Goal: Download file/media

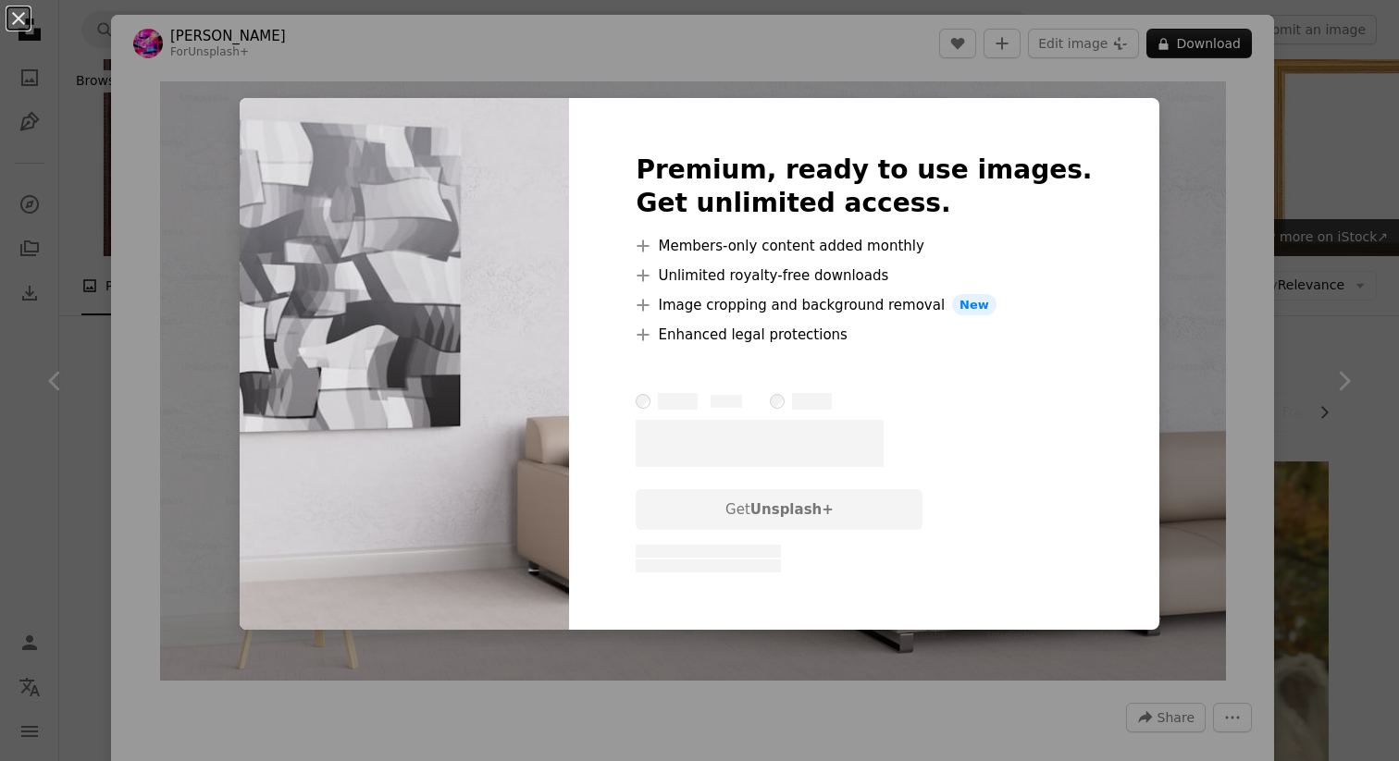
scroll to position [868, 0]
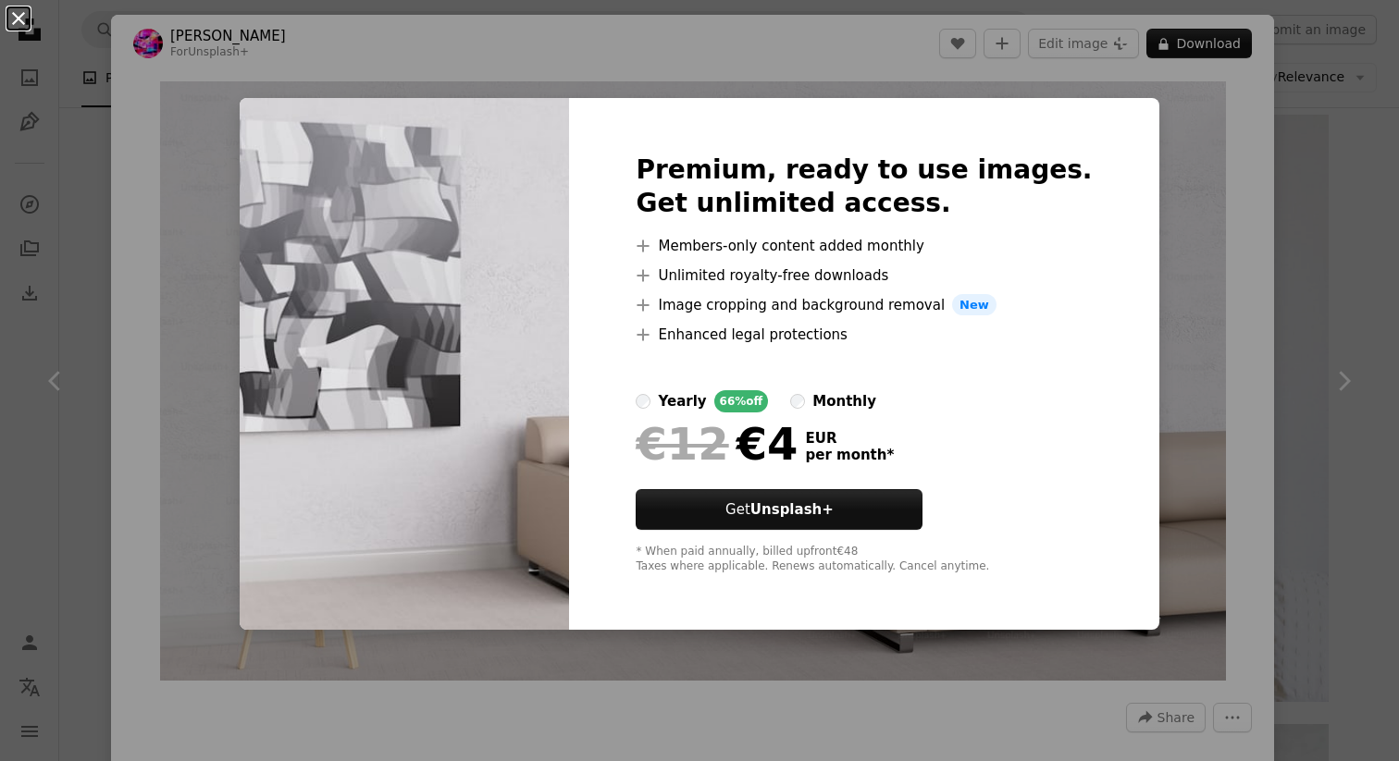
click at [21, 20] on button "An X shape" at bounding box center [18, 18] width 22 height 22
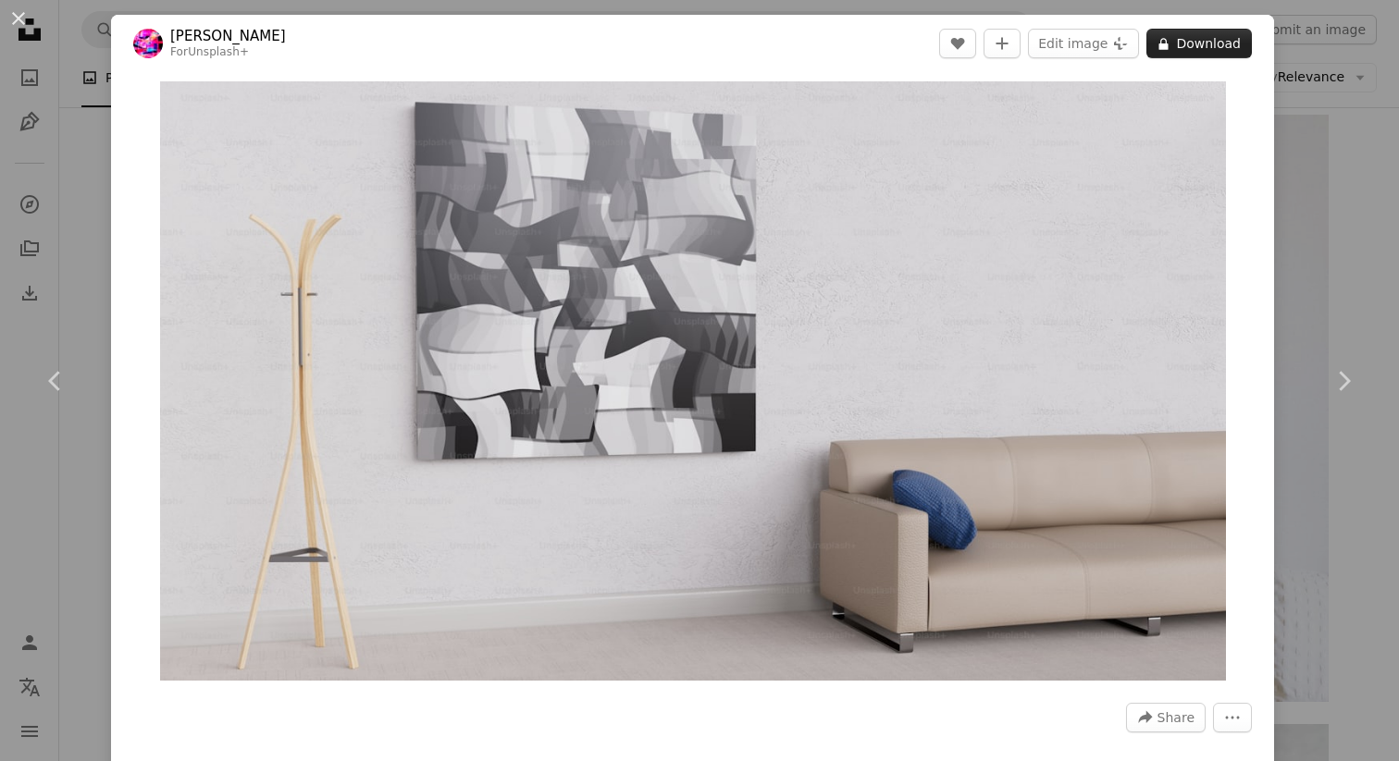
click at [1202, 46] on button "A lock Download" at bounding box center [1198, 44] width 105 height 30
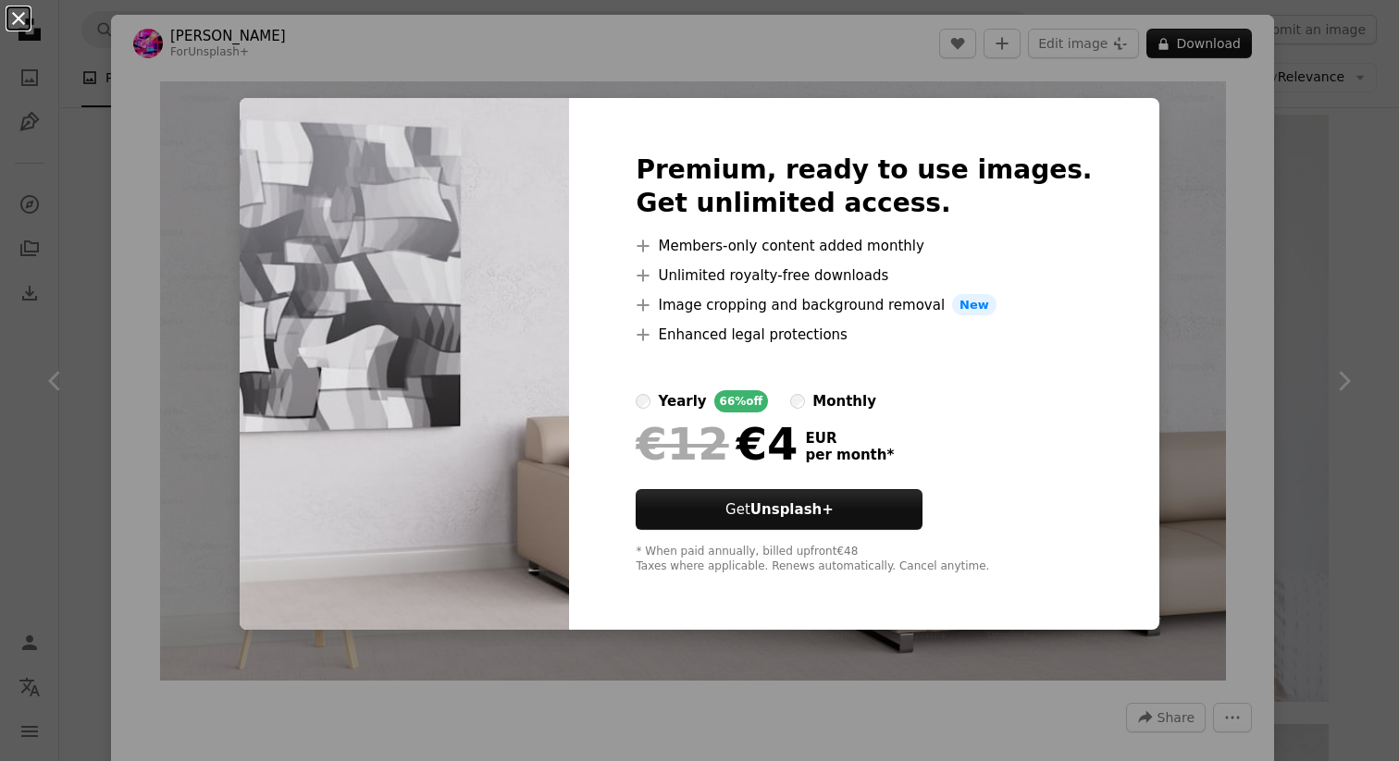
click at [25, 23] on button "An X shape" at bounding box center [18, 18] width 22 height 22
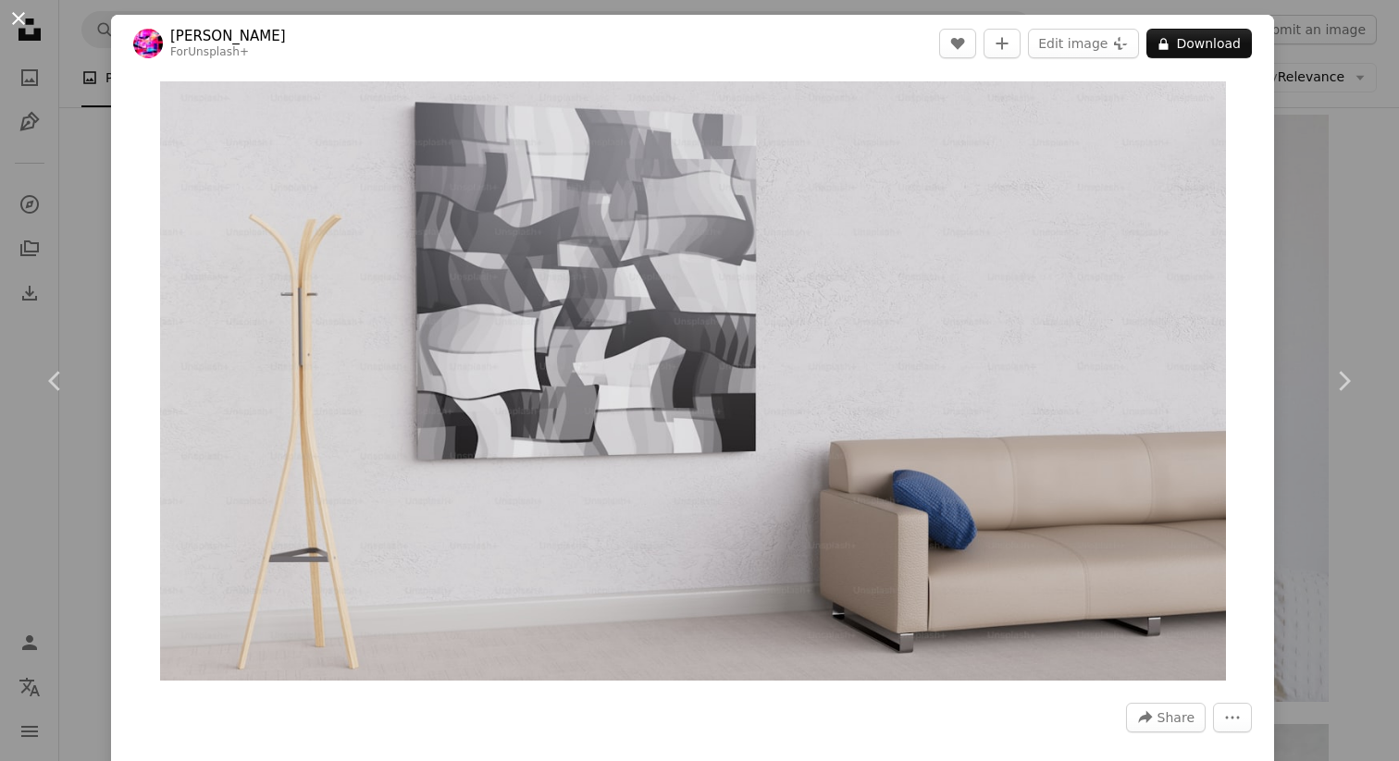
click at [29, 26] on button "An X shape" at bounding box center [18, 18] width 22 height 22
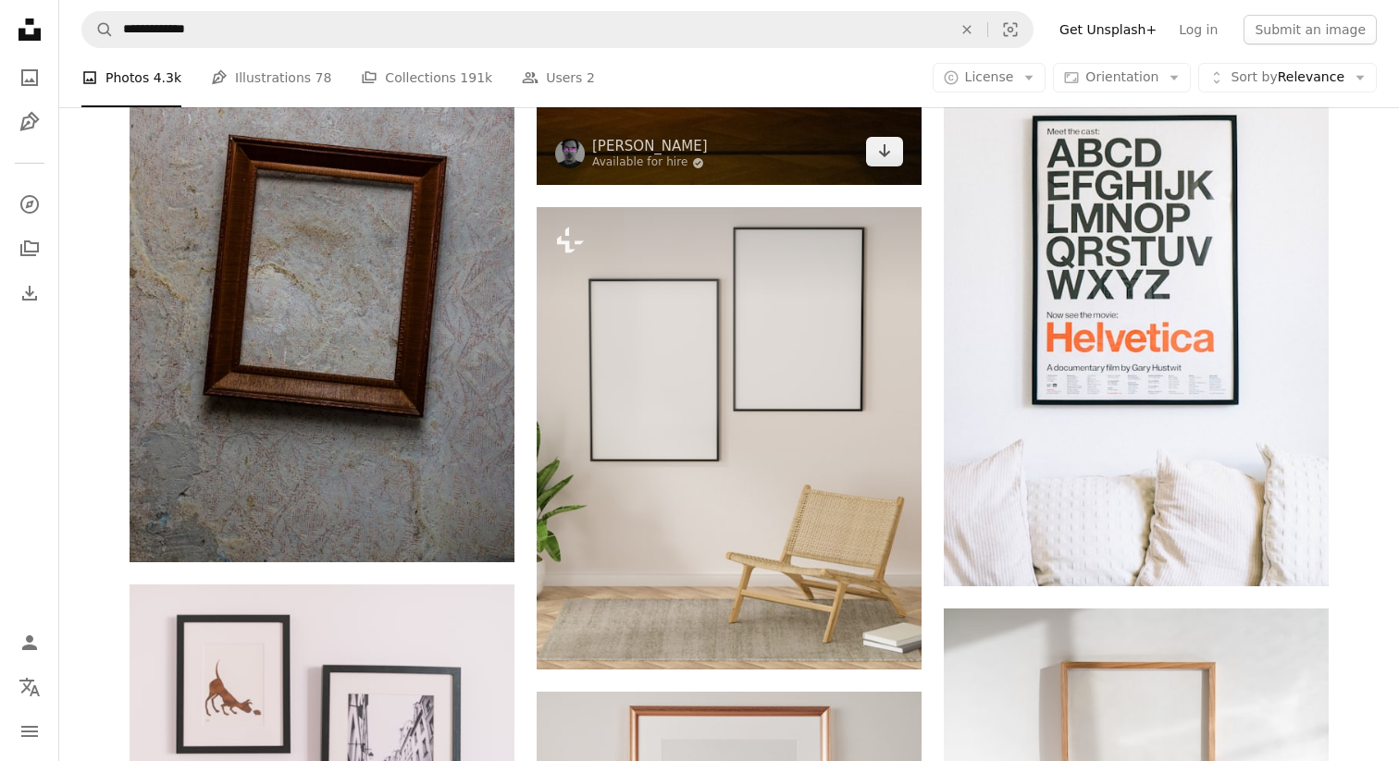
scroll to position [987, 0]
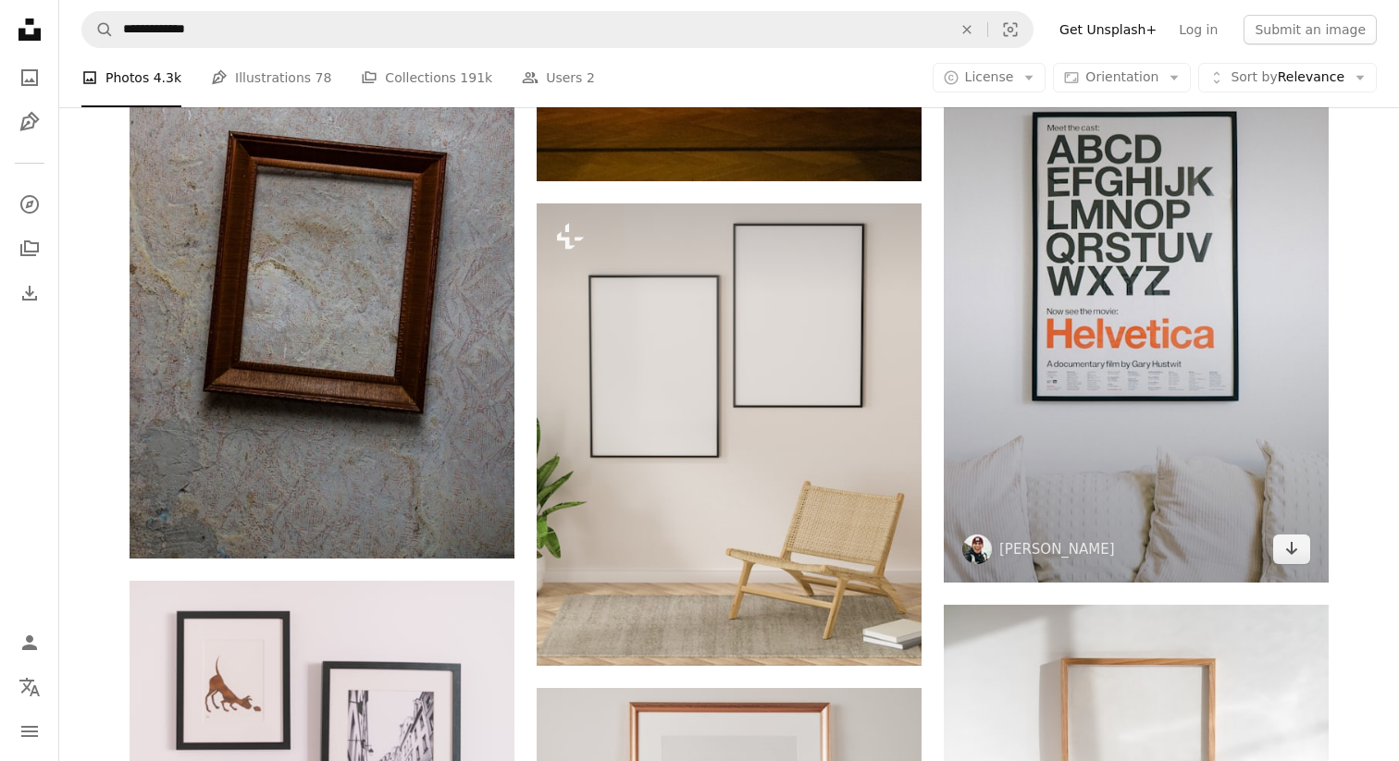
click at [1090, 306] on img at bounding box center [1135, 288] width 385 height 587
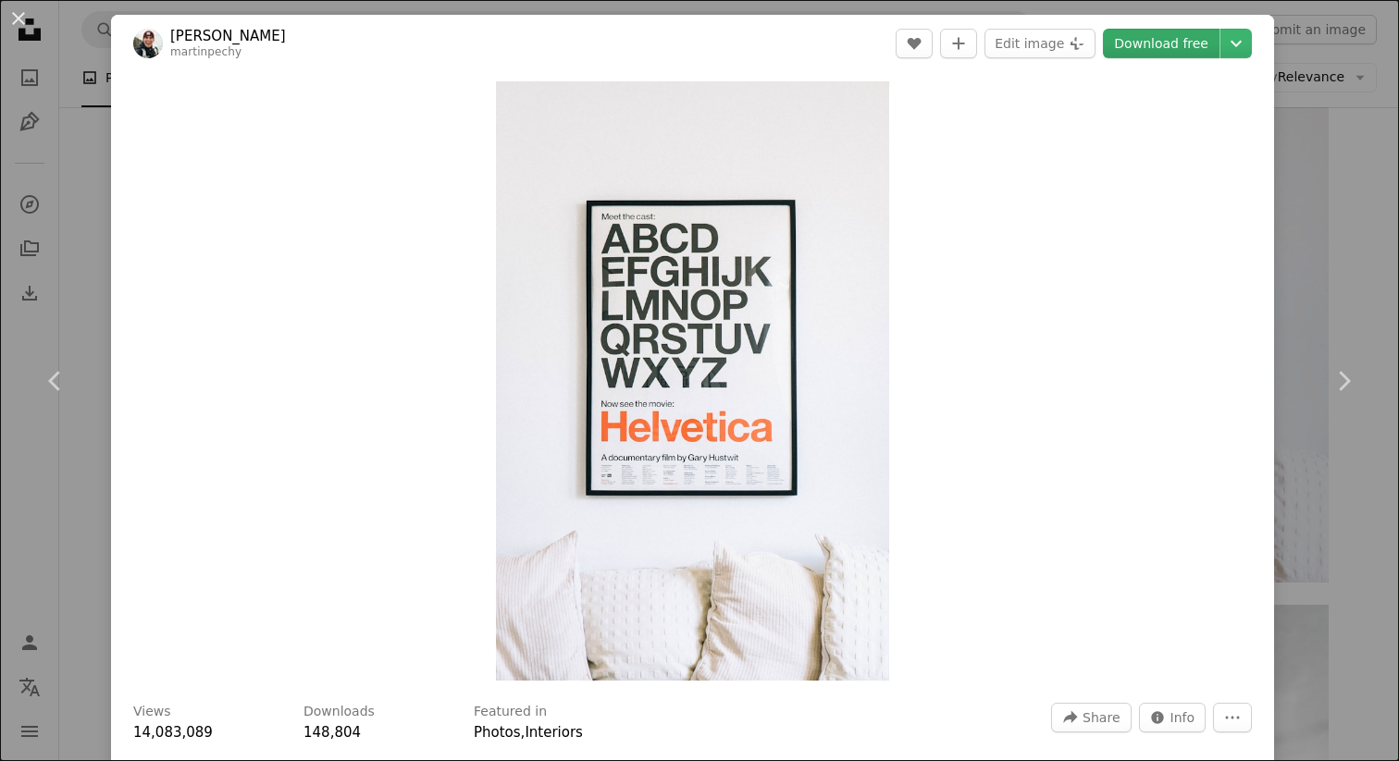
click at [1183, 48] on link "Download free" at bounding box center [1161, 44] width 117 height 30
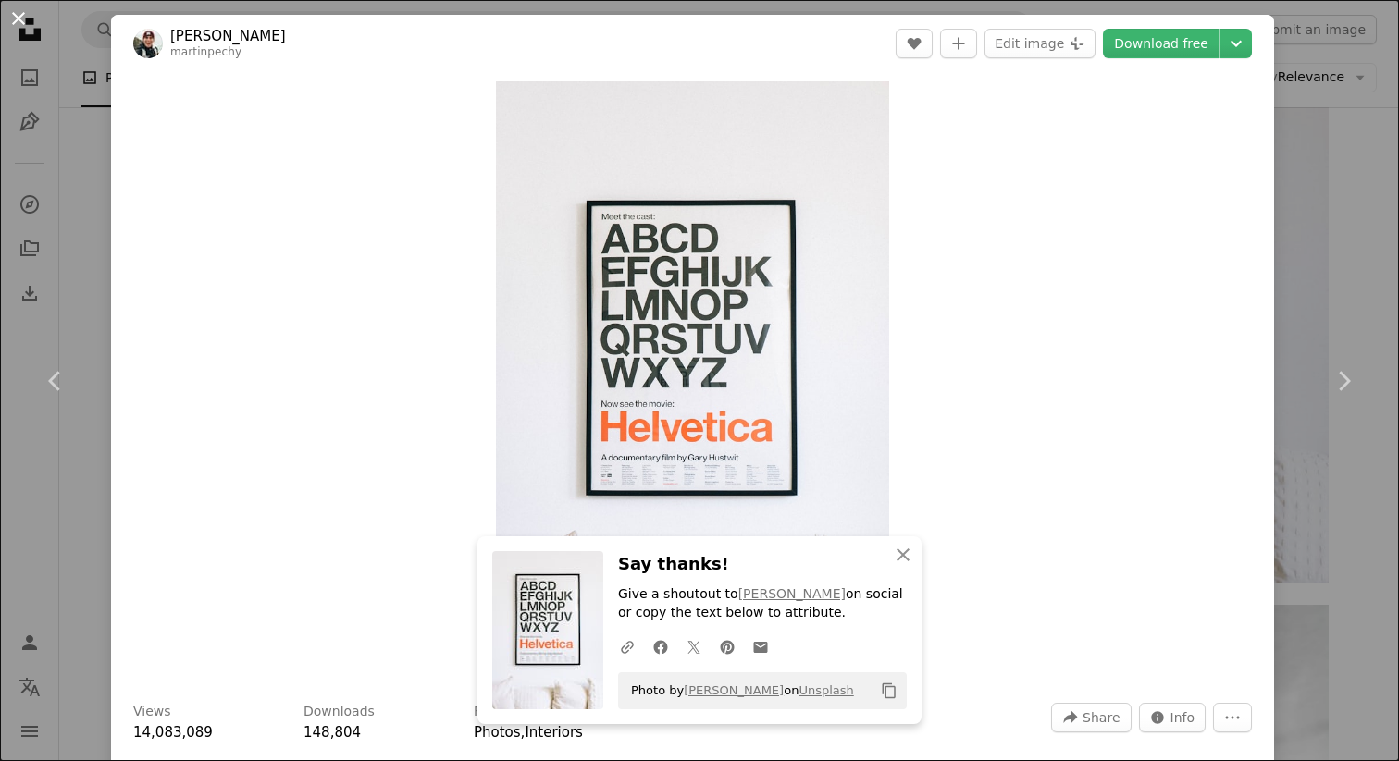
click at [13, 14] on button "An X shape" at bounding box center [18, 18] width 22 height 22
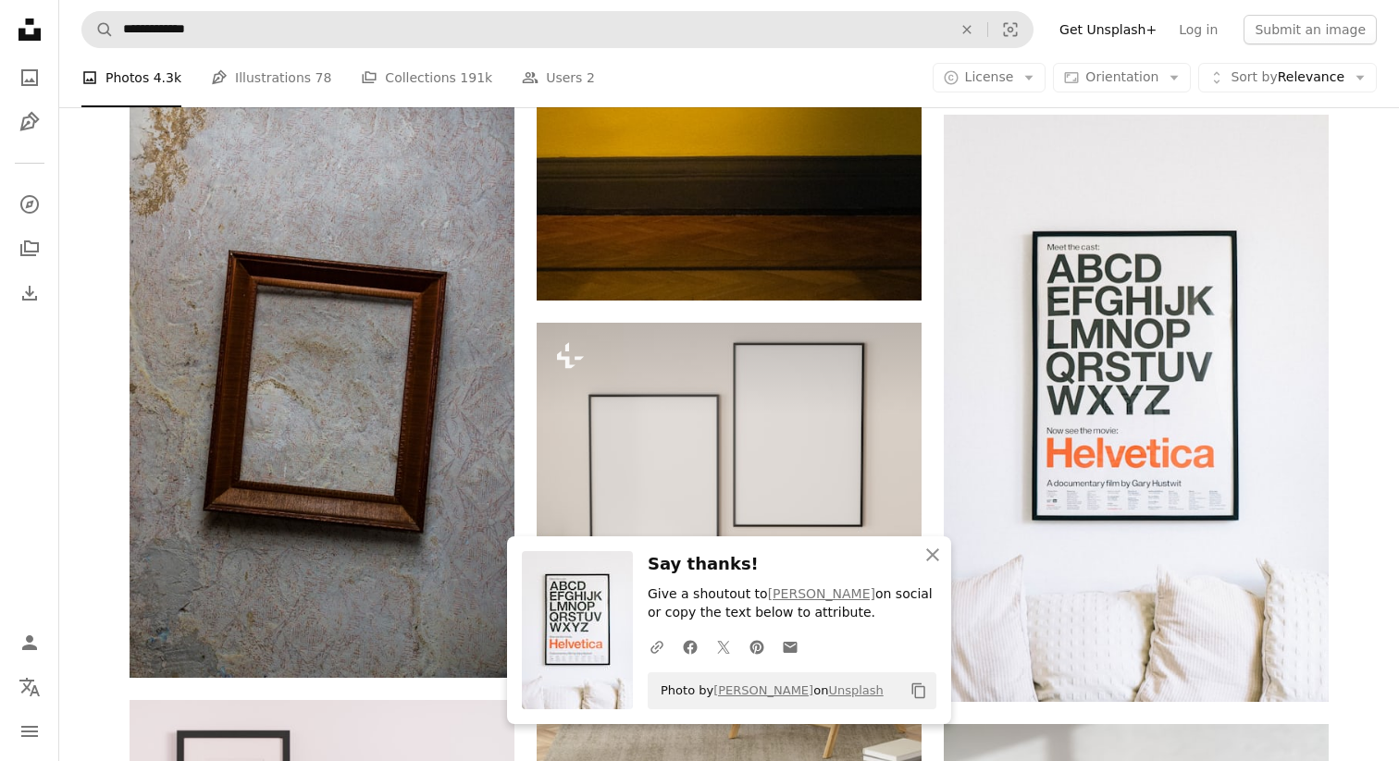
scroll to position [857, 0]
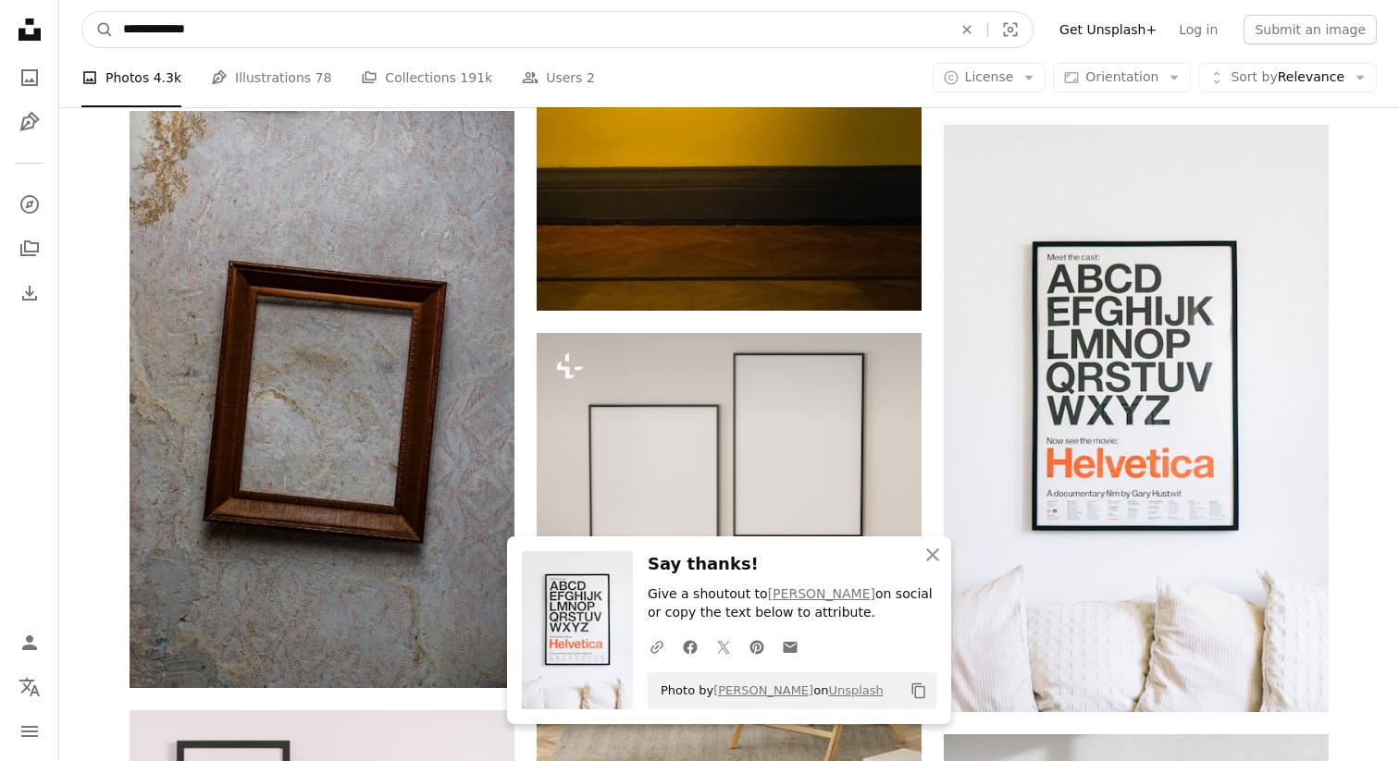
drag, startPoint x: 225, startPoint y: 31, endPoint x: 31, endPoint y: 31, distance: 194.2
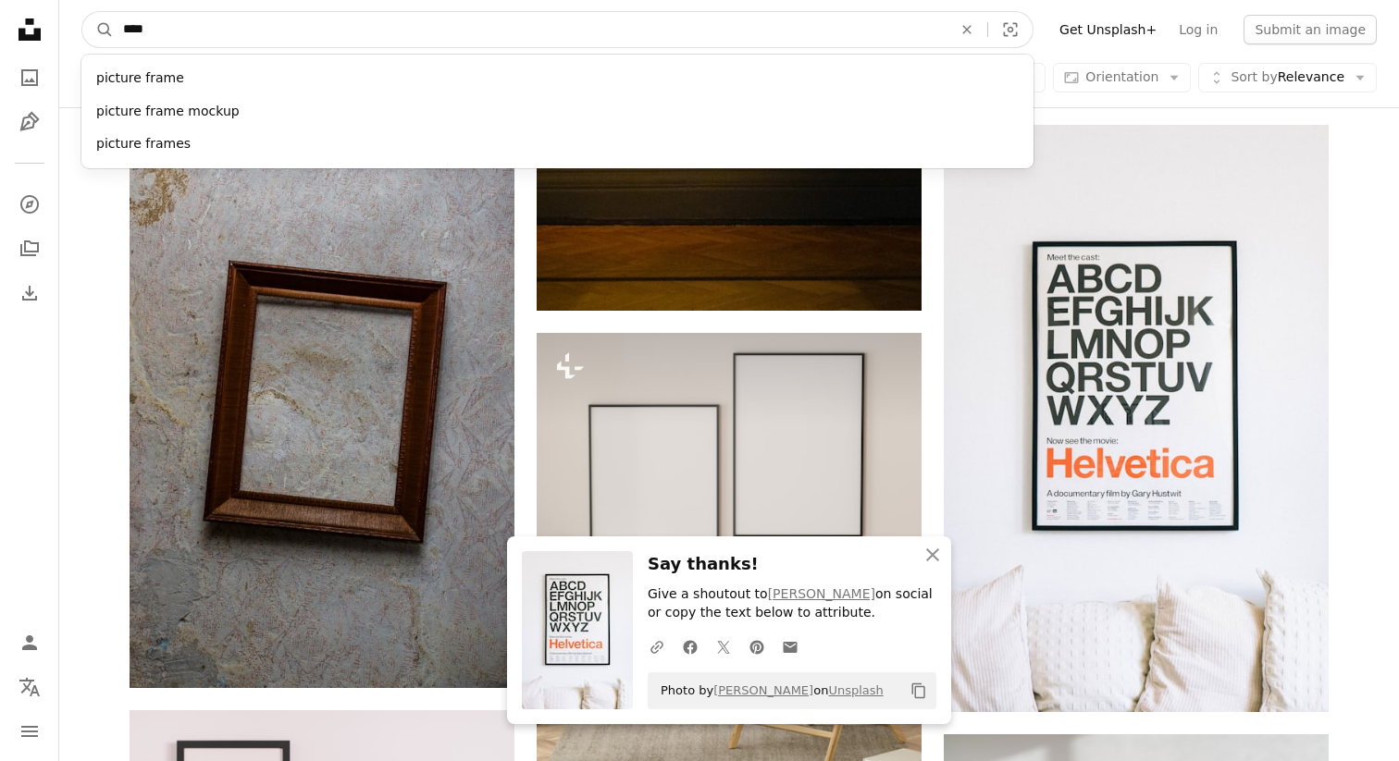
type input "*****"
click button "A magnifying glass" at bounding box center [97, 29] width 31 height 35
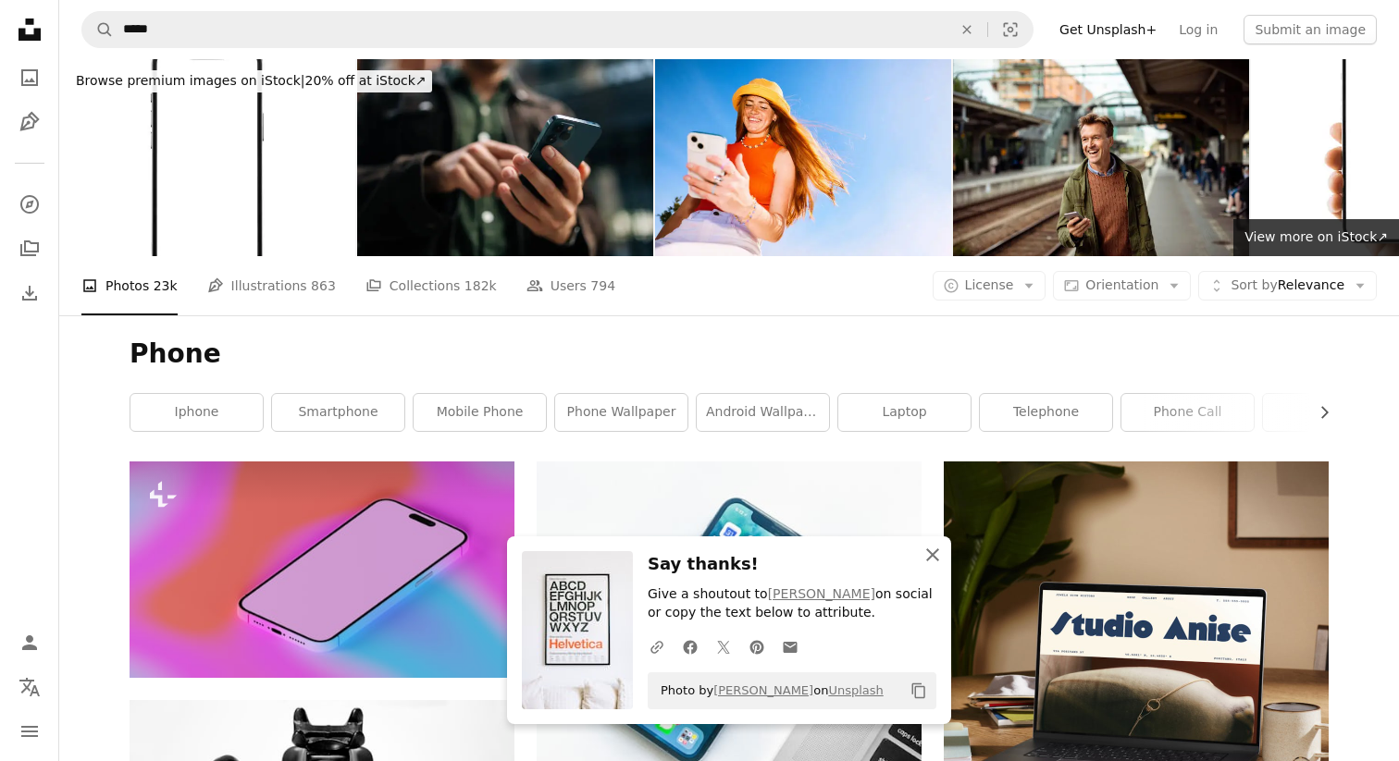
click at [930, 562] on icon "An X shape" at bounding box center [932, 555] width 22 height 22
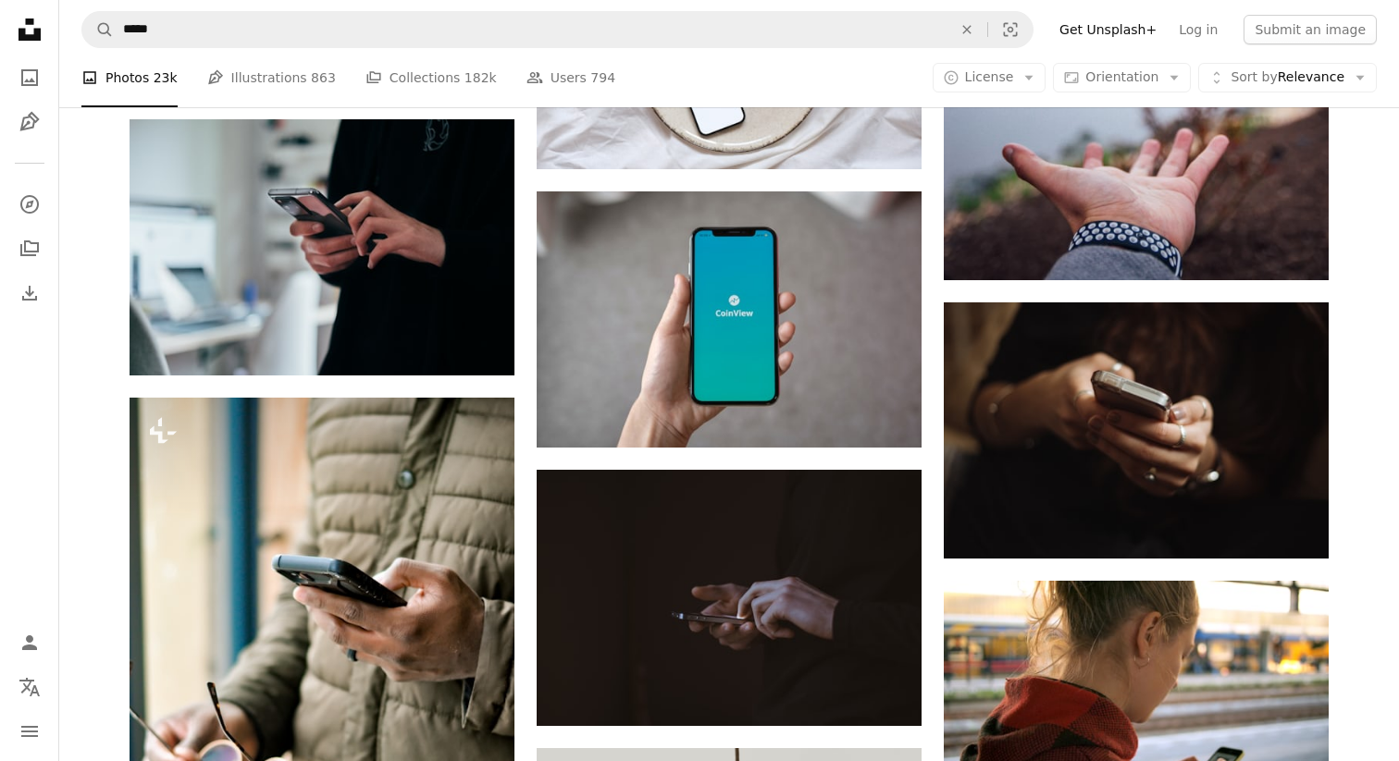
scroll to position [1742, 0]
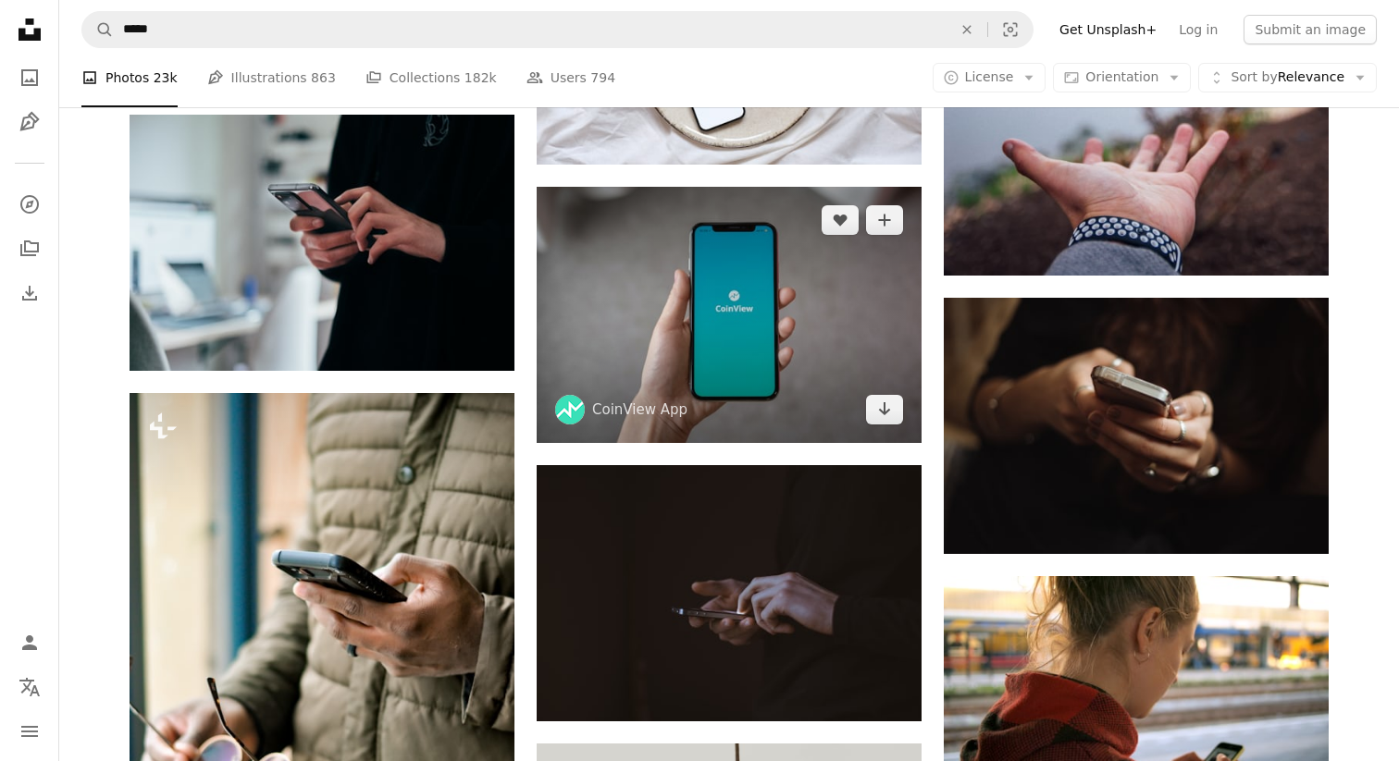
click at [794, 346] on img at bounding box center [728, 315] width 385 height 256
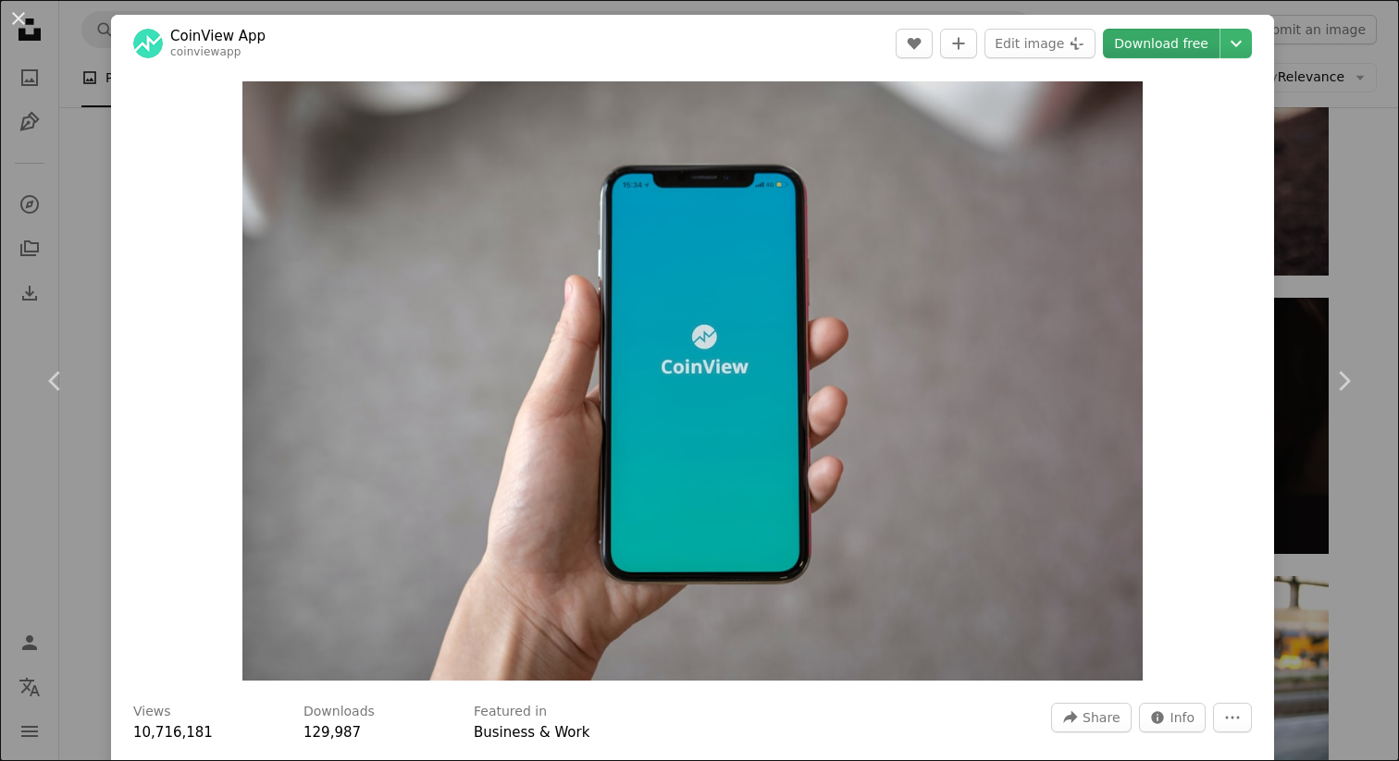
click at [1205, 39] on link "Download free" at bounding box center [1161, 44] width 117 height 30
